Goal: Information Seeking & Learning: Learn about a topic

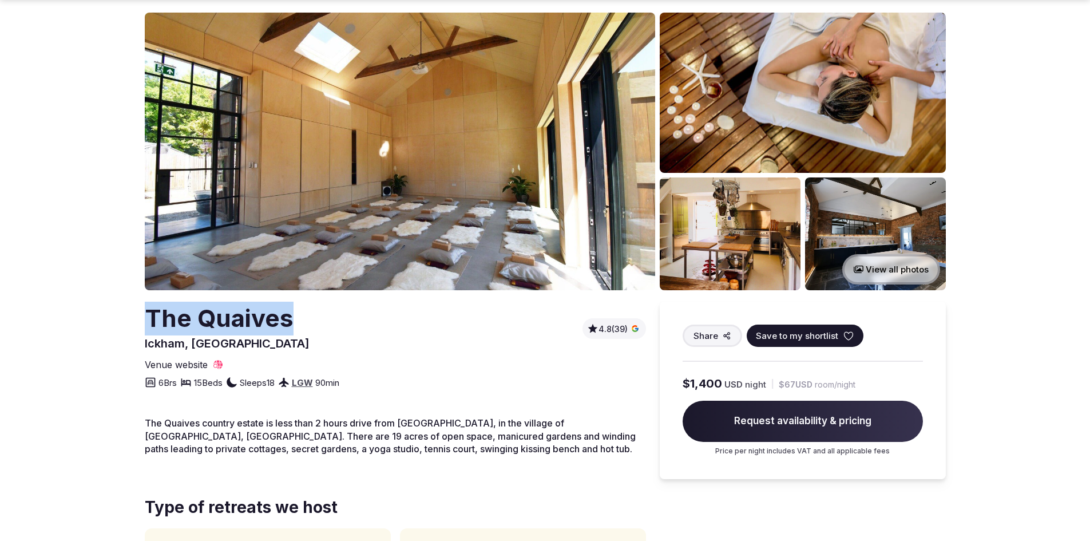
scroll to position [114, 0]
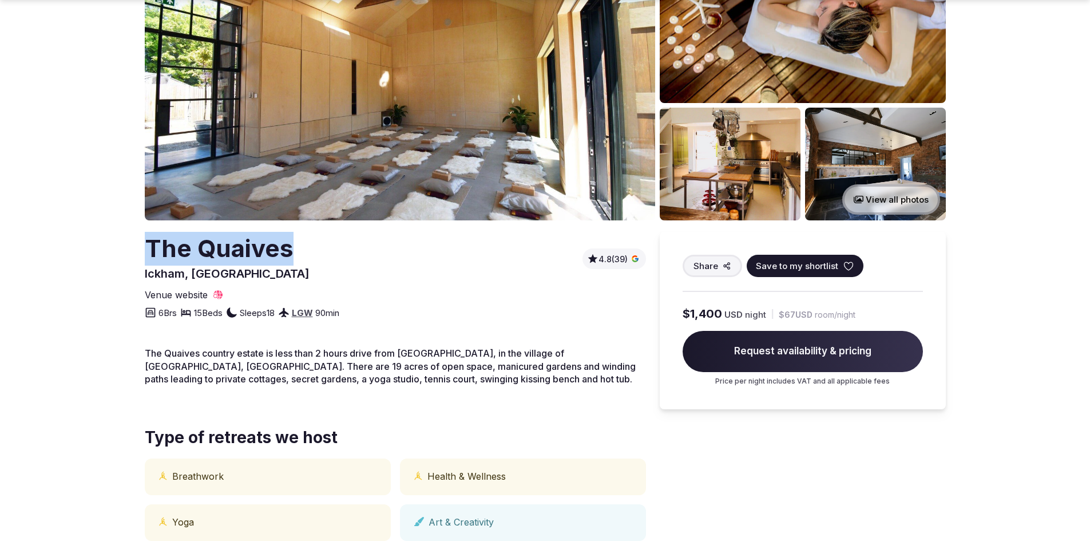
click at [859, 152] on img at bounding box center [875, 164] width 141 height 113
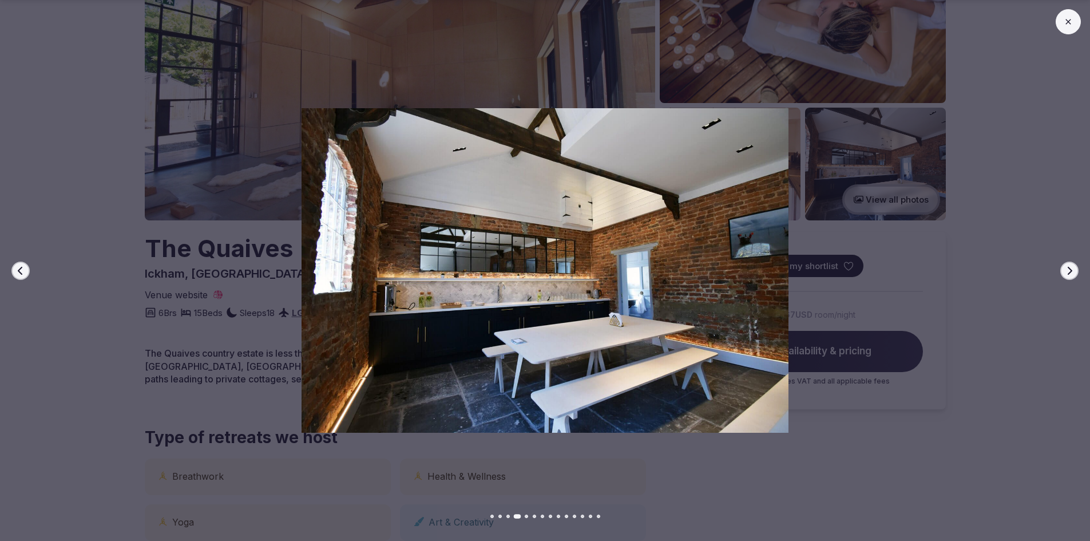
click at [989, 165] on div at bounding box center [540, 270] width 1099 height 324
click at [1067, 14] on button at bounding box center [1067, 21] width 25 height 25
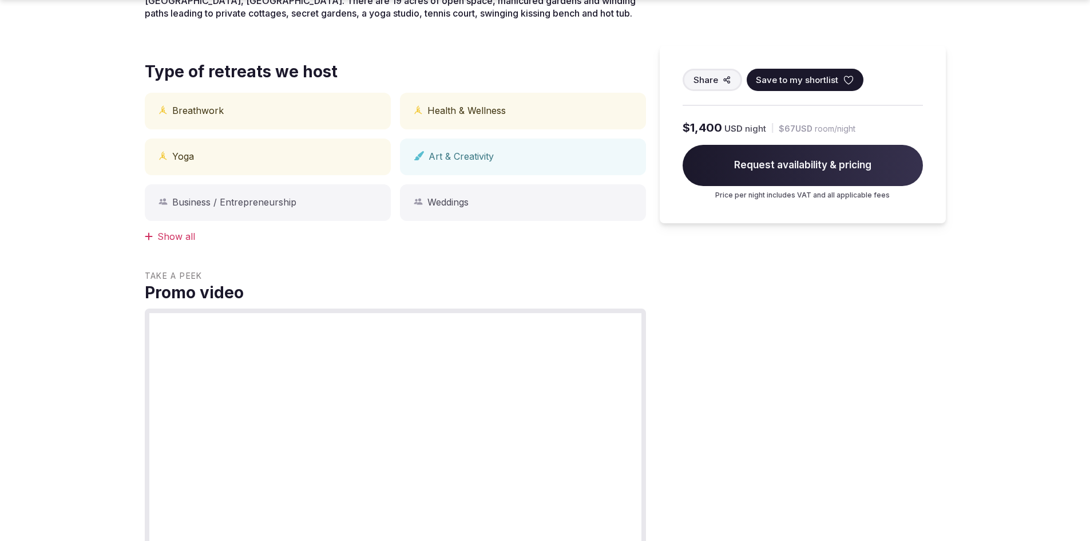
scroll to position [515, 0]
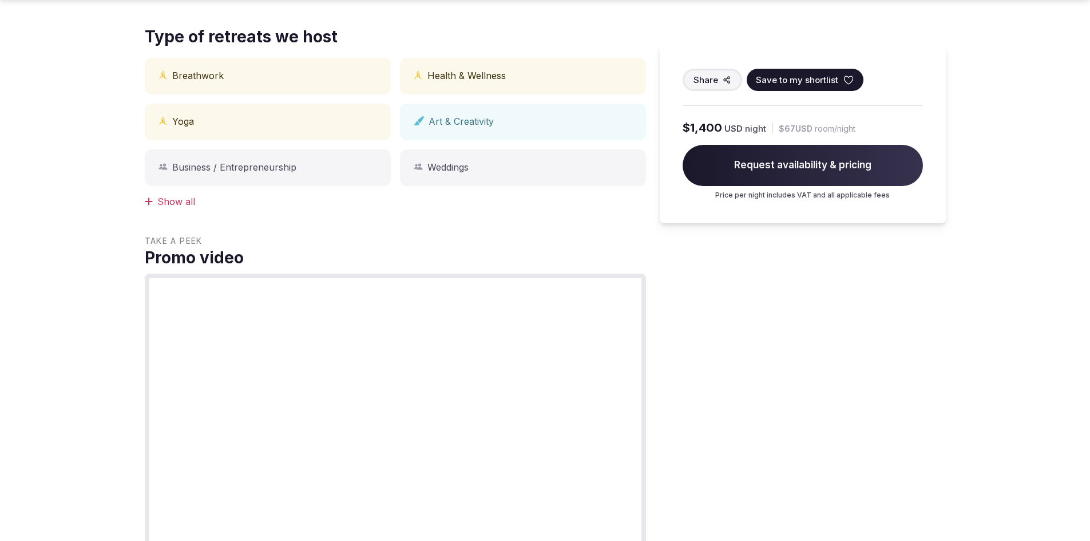
click at [158, 207] on div "Show all" at bounding box center [395, 201] width 501 height 13
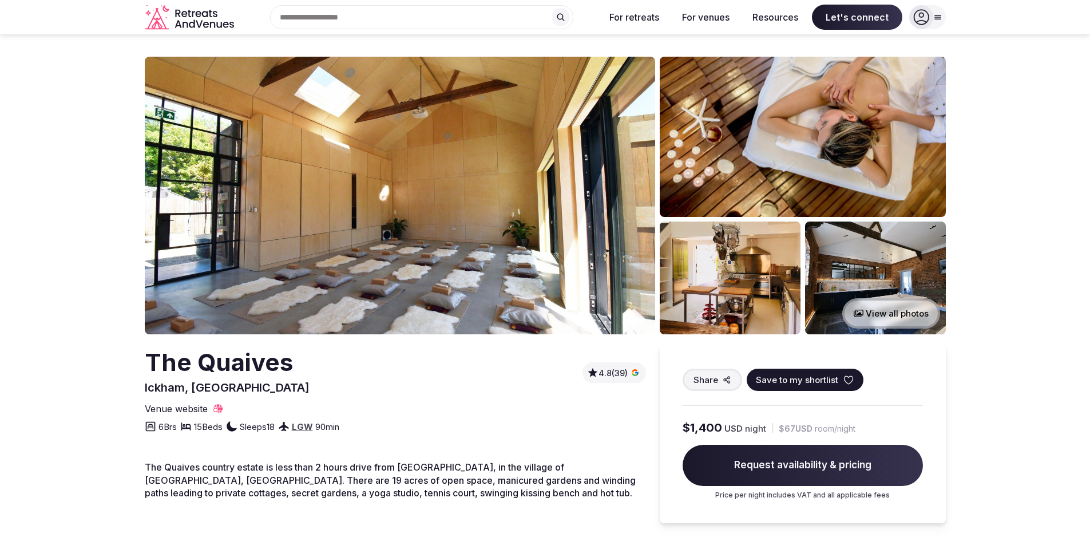
scroll to position [0, 0]
click at [364, 240] on img at bounding box center [400, 195] width 510 height 277
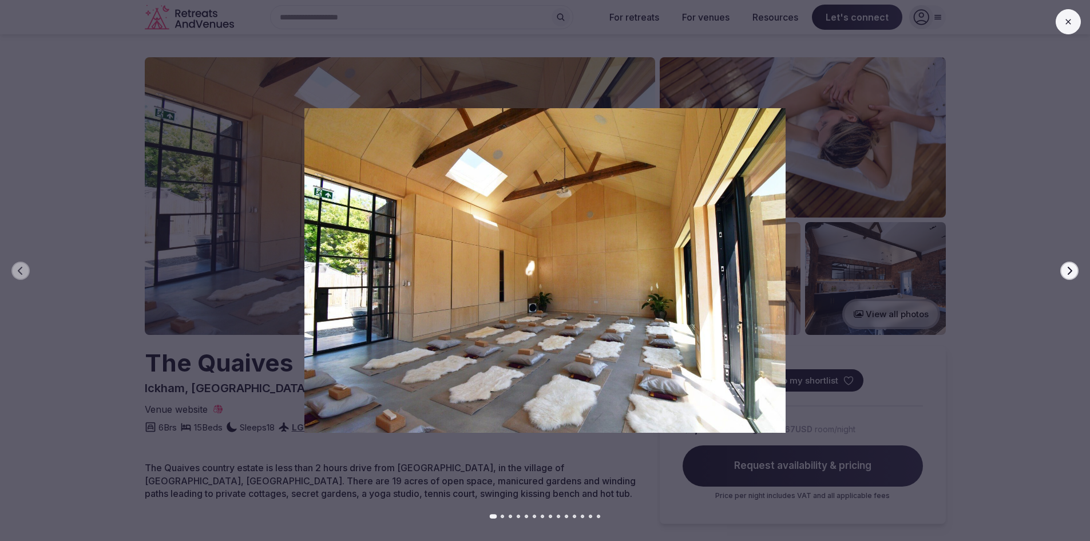
click at [1070, 269] on icon "button" at bounding box center [1069, 270] width 5 height 8
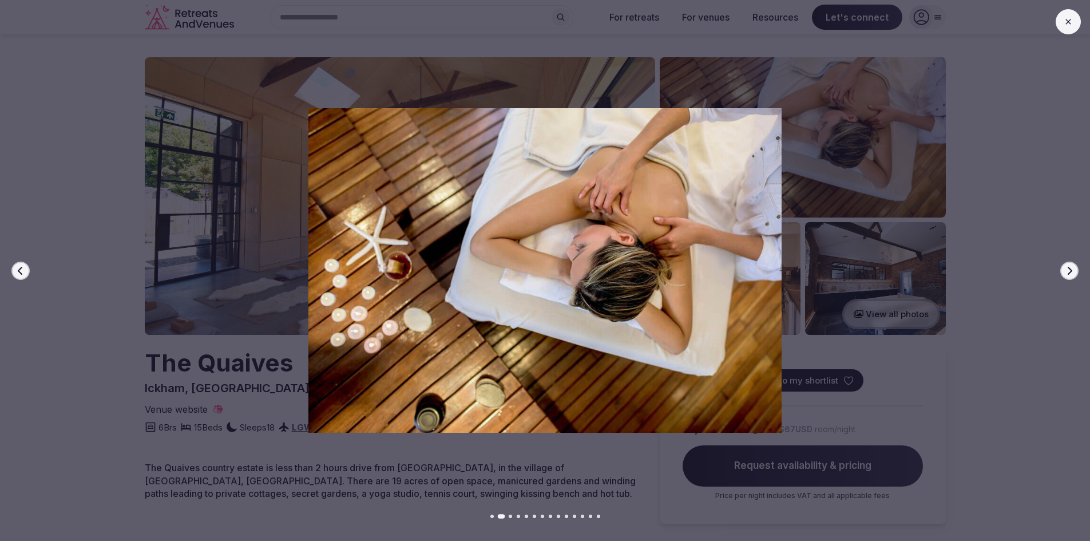
click at [1070, 269] on icon "button" at bounding box center [1069, 270] width 5 height 8
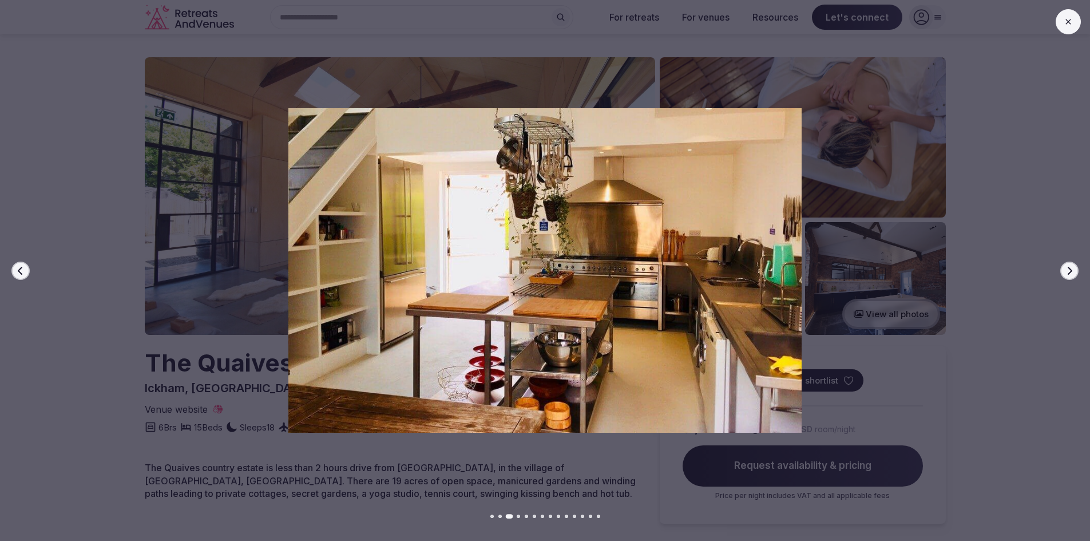
click at [1070, 269] on icon "button" at bounding box center [1069, 270] width 5 height 8
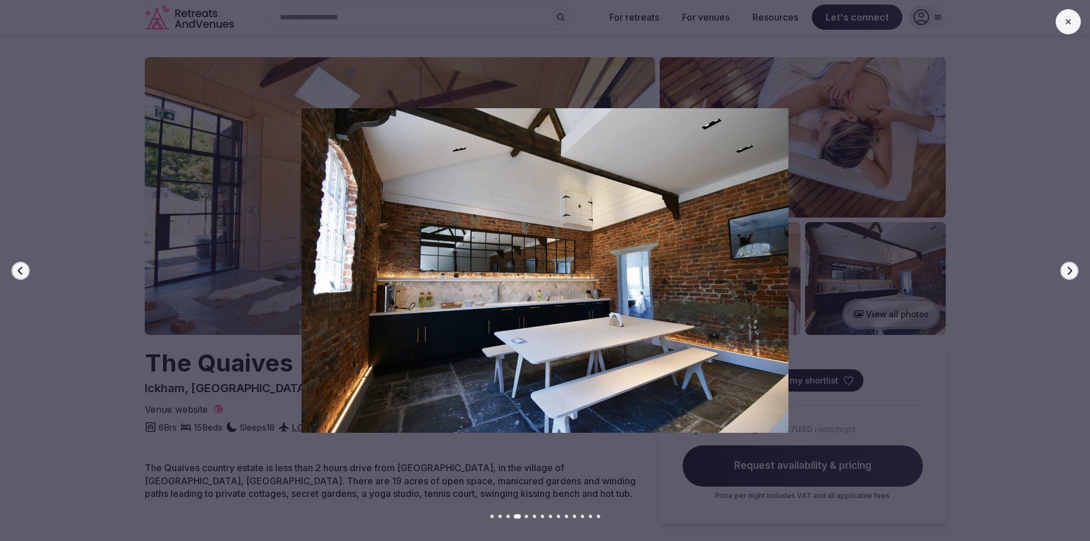
click at [1070, 269] on icon "button" at bounding box center [1069, 270] width 5 height 8
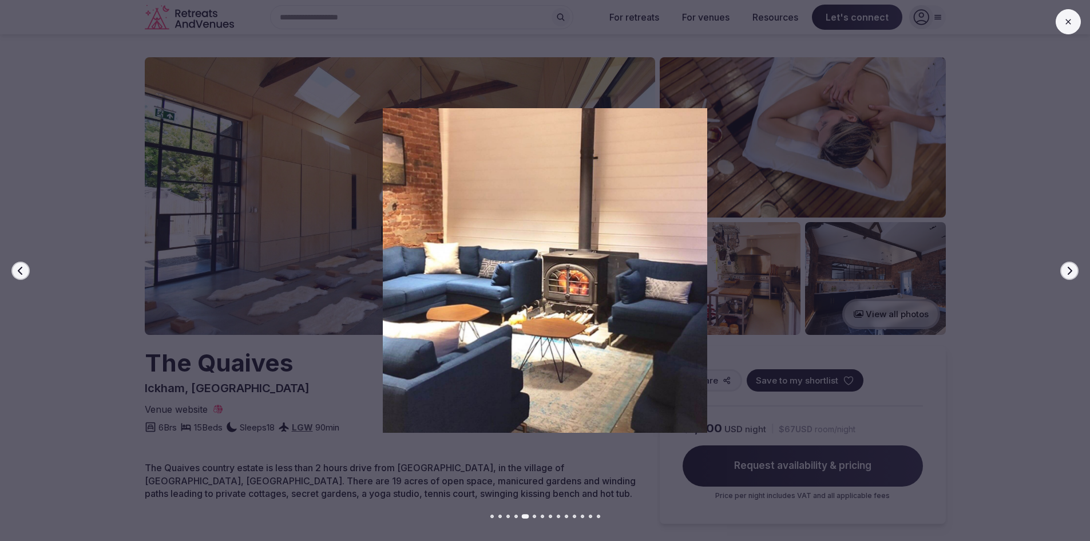
click at [1070, 269] on icon "button" at bounding box center [1069, 270] width 5 height 8
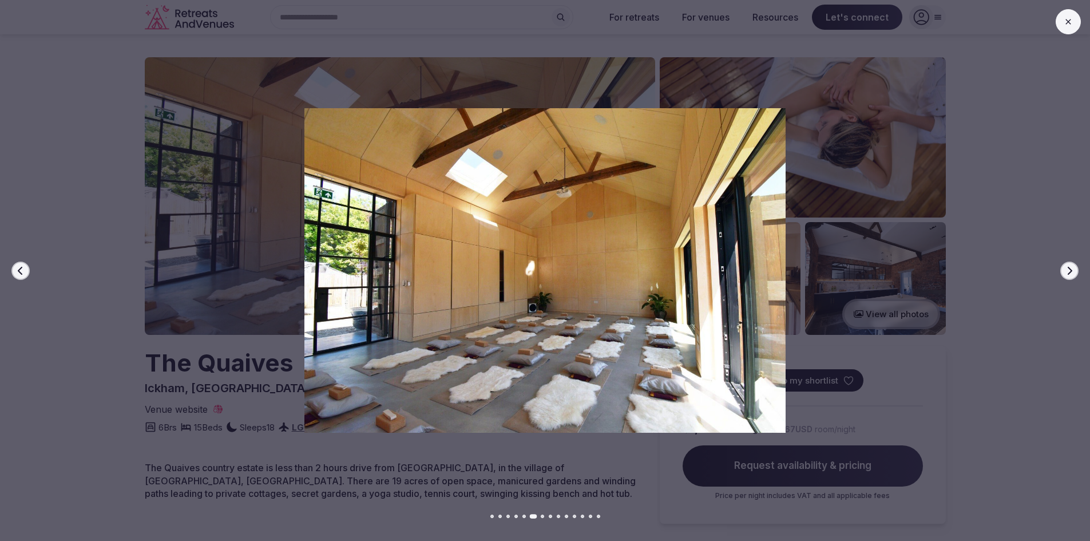
click at [1070, 269] on icon "button" at bounding box center [1069, 270] width 5 height 8
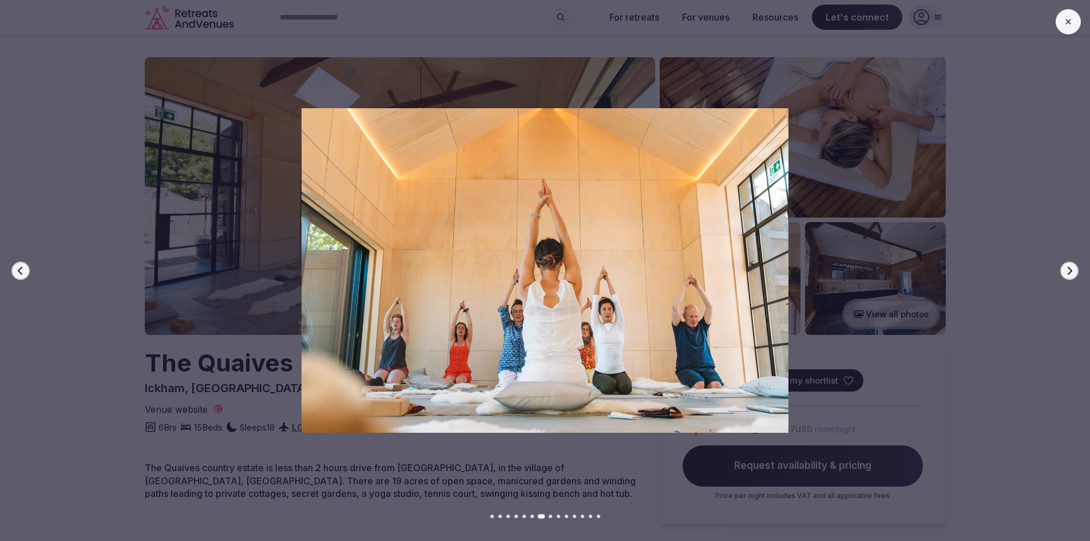
click at [1070, 269] on icon "button" at bounding box center [1069, 270] width 5 height 8
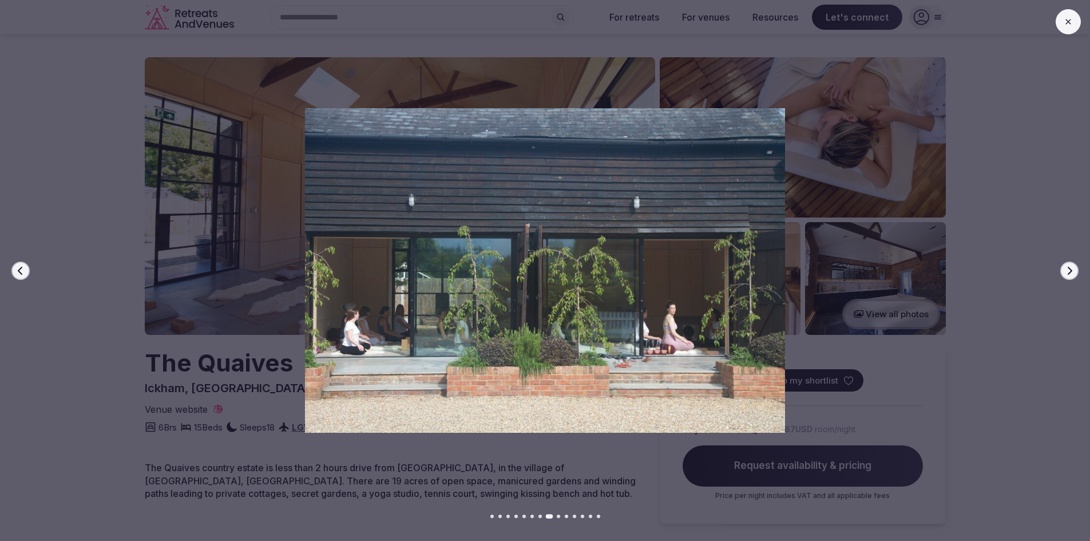
click at [1070, 269] on icon "button" at bounding box center [1069, 270] width 5 height 8
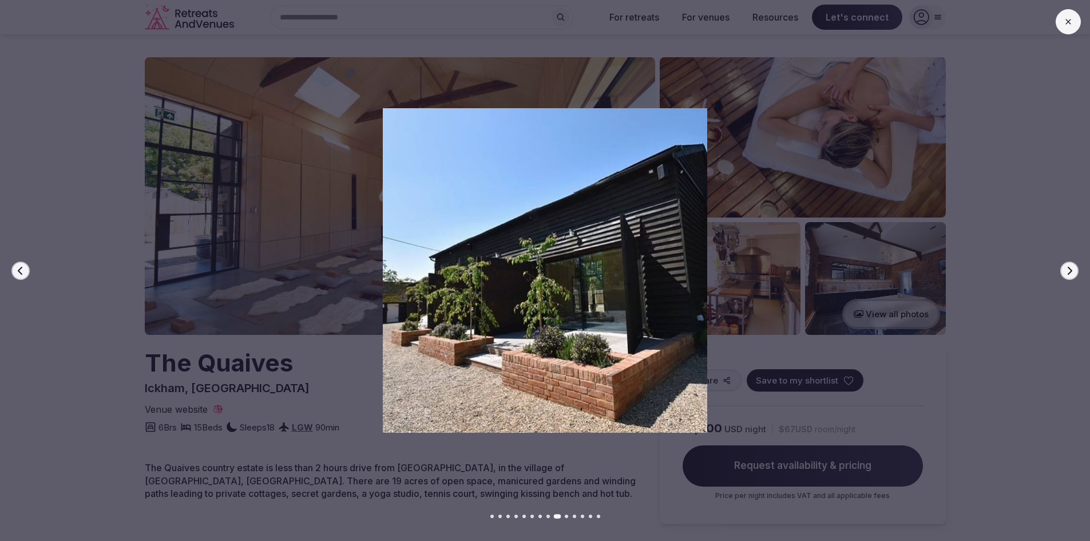
click at [1070, 269] on icon "button" at bounding box center [1069, 270] width 5 height 8
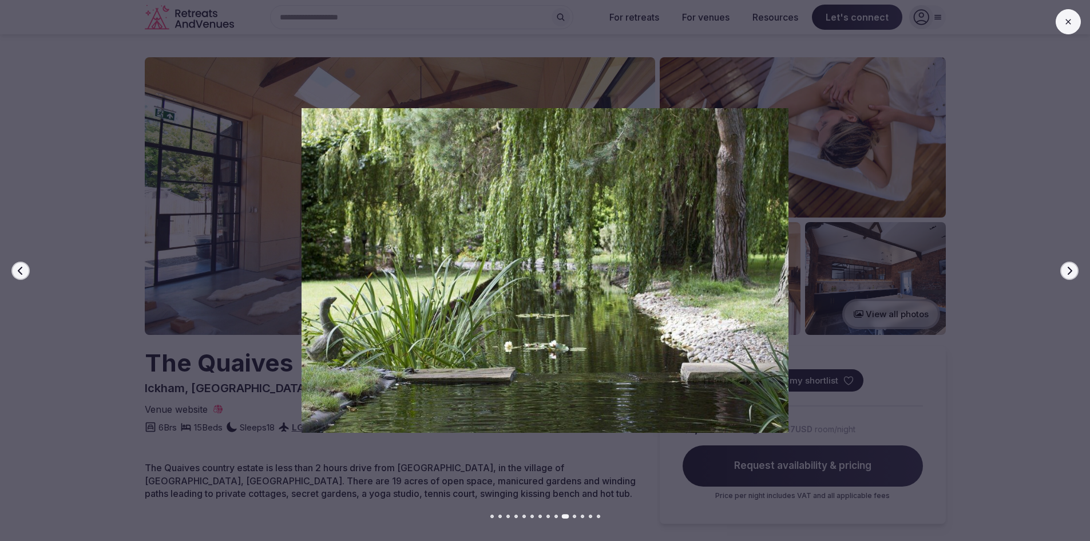
click at [1070, 269] on icon "button" at bounding box center [1069, 270] width 5 height 8
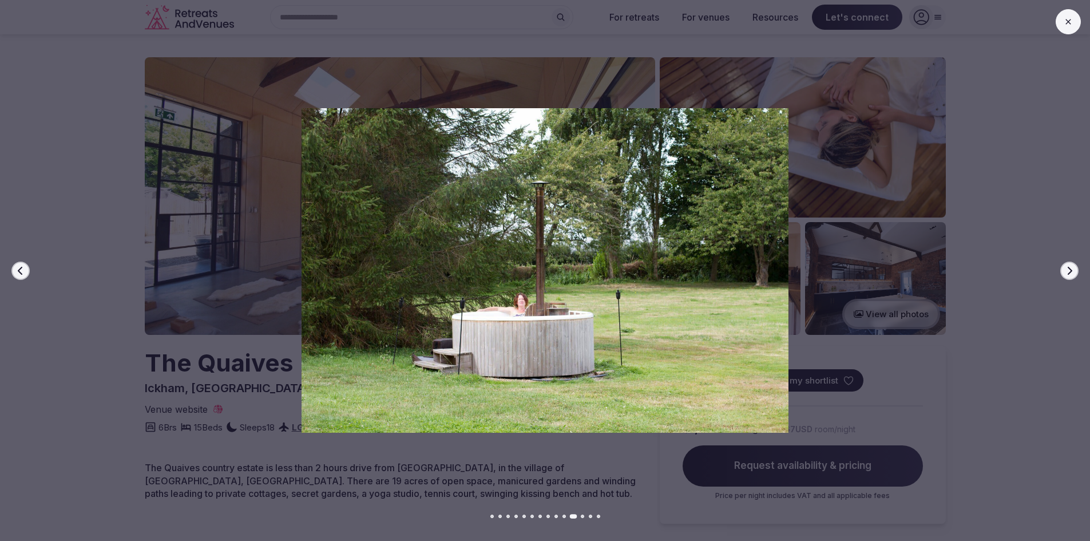
click at [1070, 269] on icon "button" at bounding box center [1069, 270] width 5 height 8
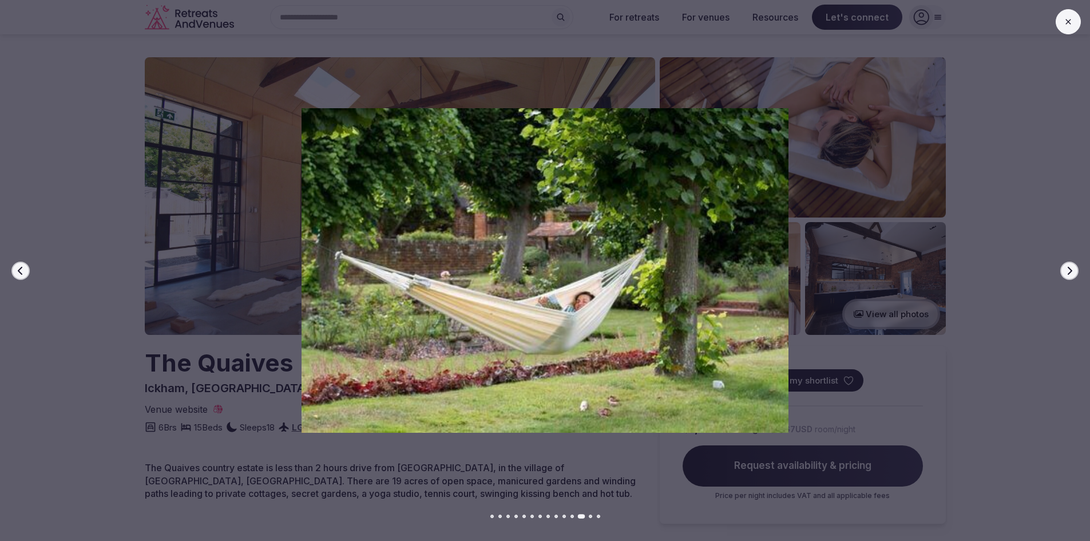
click at [1070, 269] on icon "button" at bounding box center [1069, 270] width 5 height 8
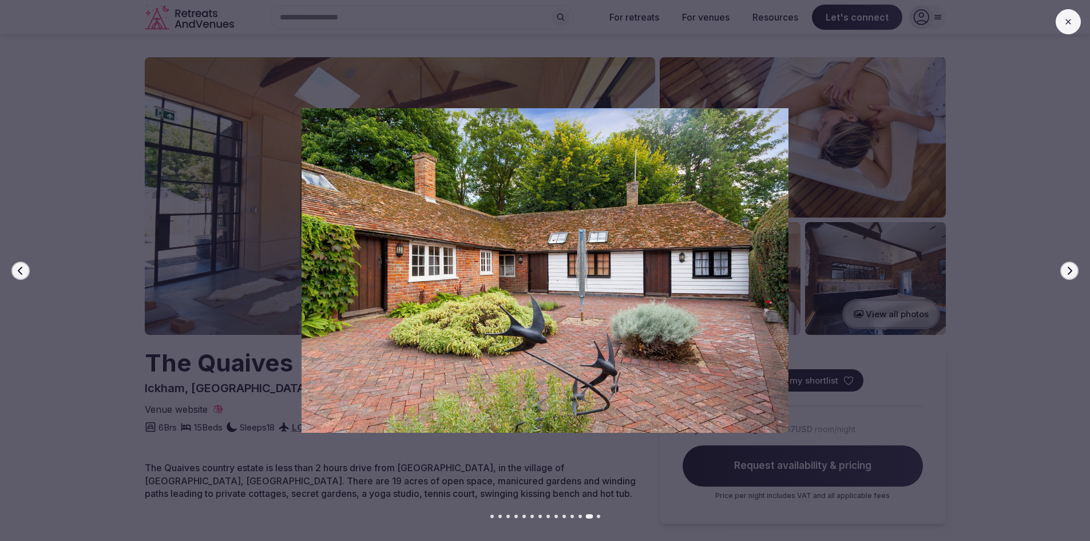
click at [1070, 269] on icon "button" at bounding box center [1069, 270] width 5 height 8
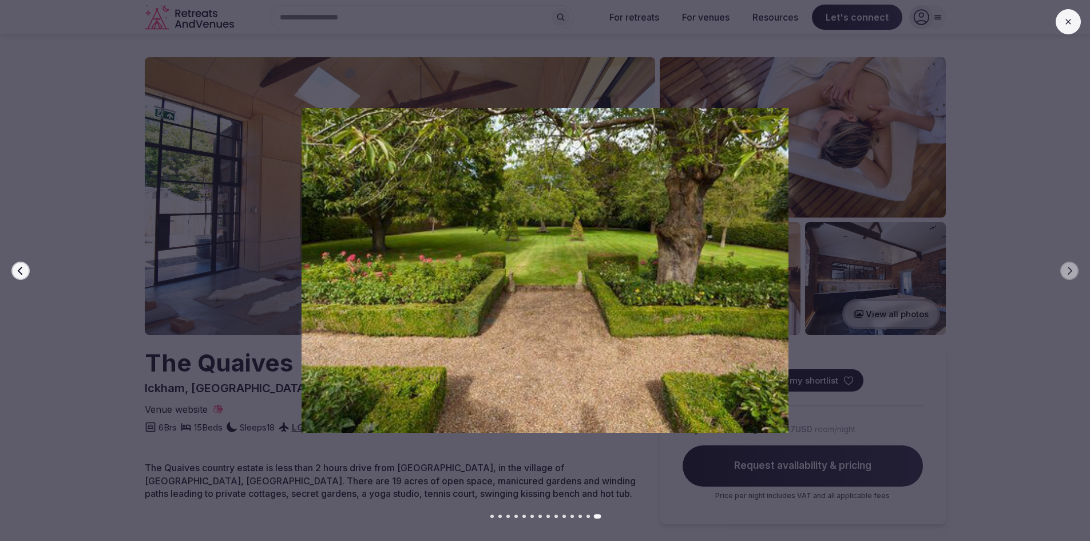
click at [1058, 215] on div at bounding box center [540, 270] width 1099 height 324
click at [1073, 23] on button at bounding box center [1067, 21] width 25 height 25
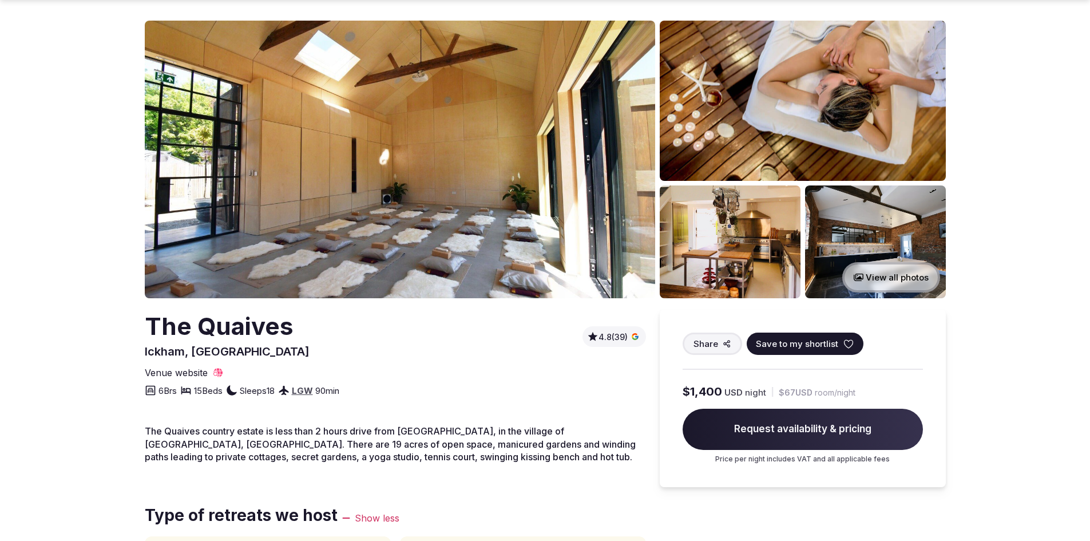
scroll to position [57, 0]
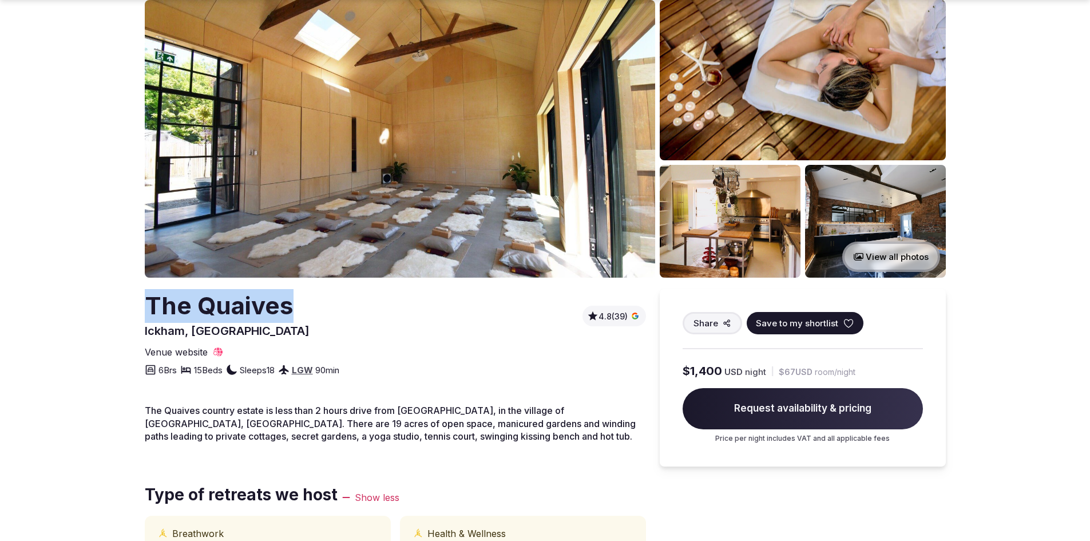
drag, startPoint x: 137, startPoint y: 299, endPoint x: 312, endPoint y: 308, distance: 175.9
copy h2 "The Quaives"
